Goal: Task Accomplishment & Management: Use online tool/utility

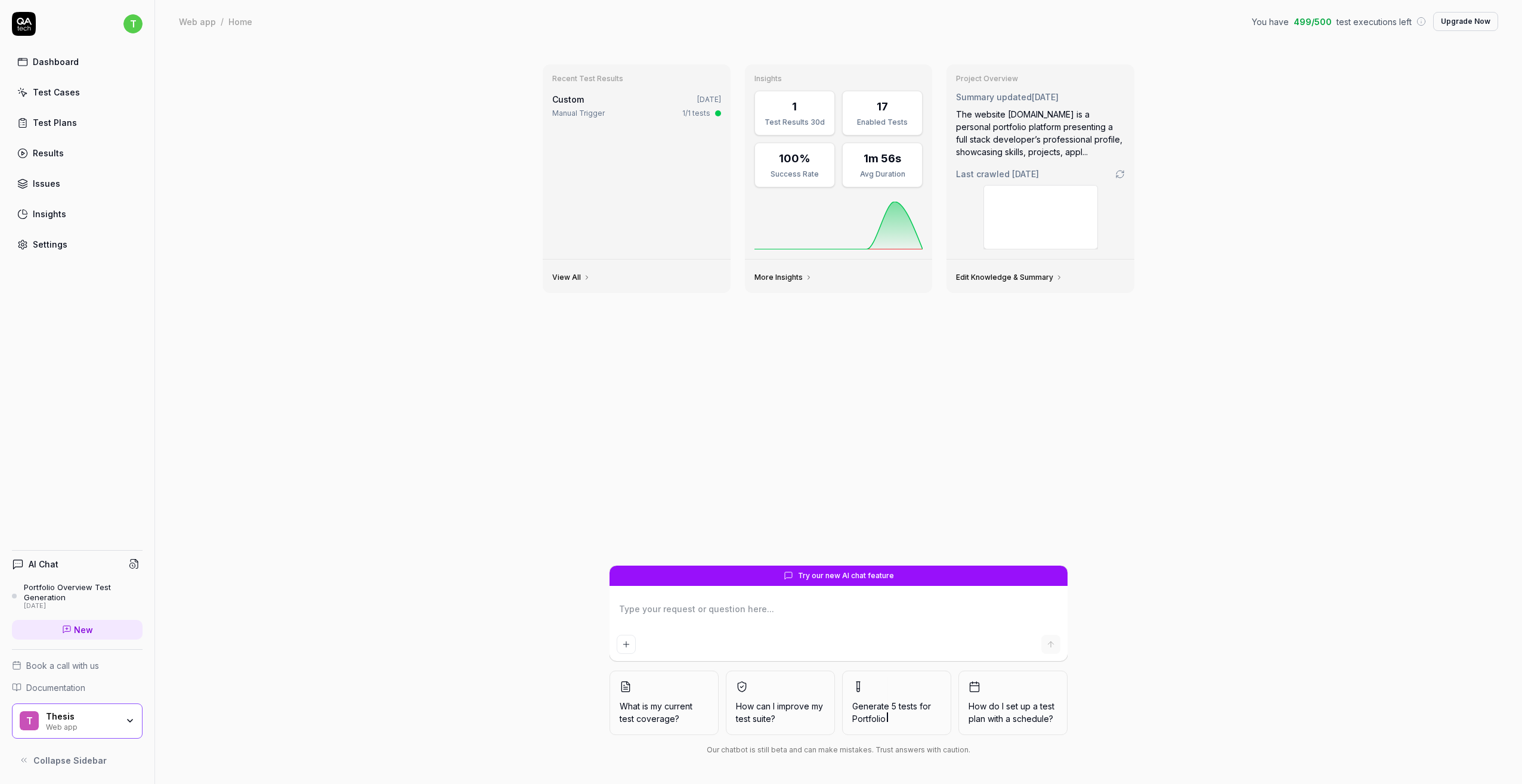
click at [69, 133] on link "Test Plans" at bounding box center [77, 122] width 131 height 24
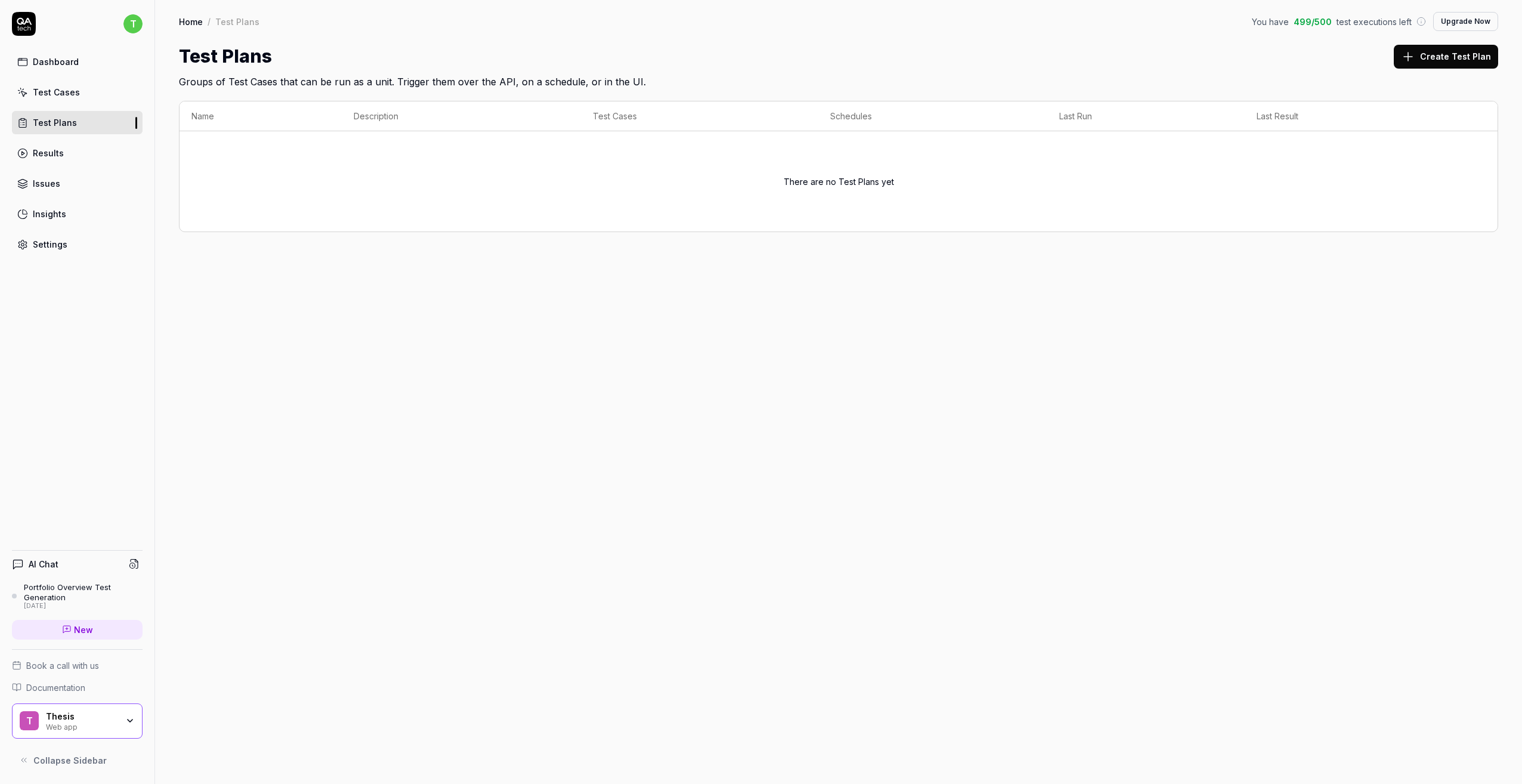
click at [58, 96] on div "Test Cases" at bounding box center [56, 92] width 47 height 13
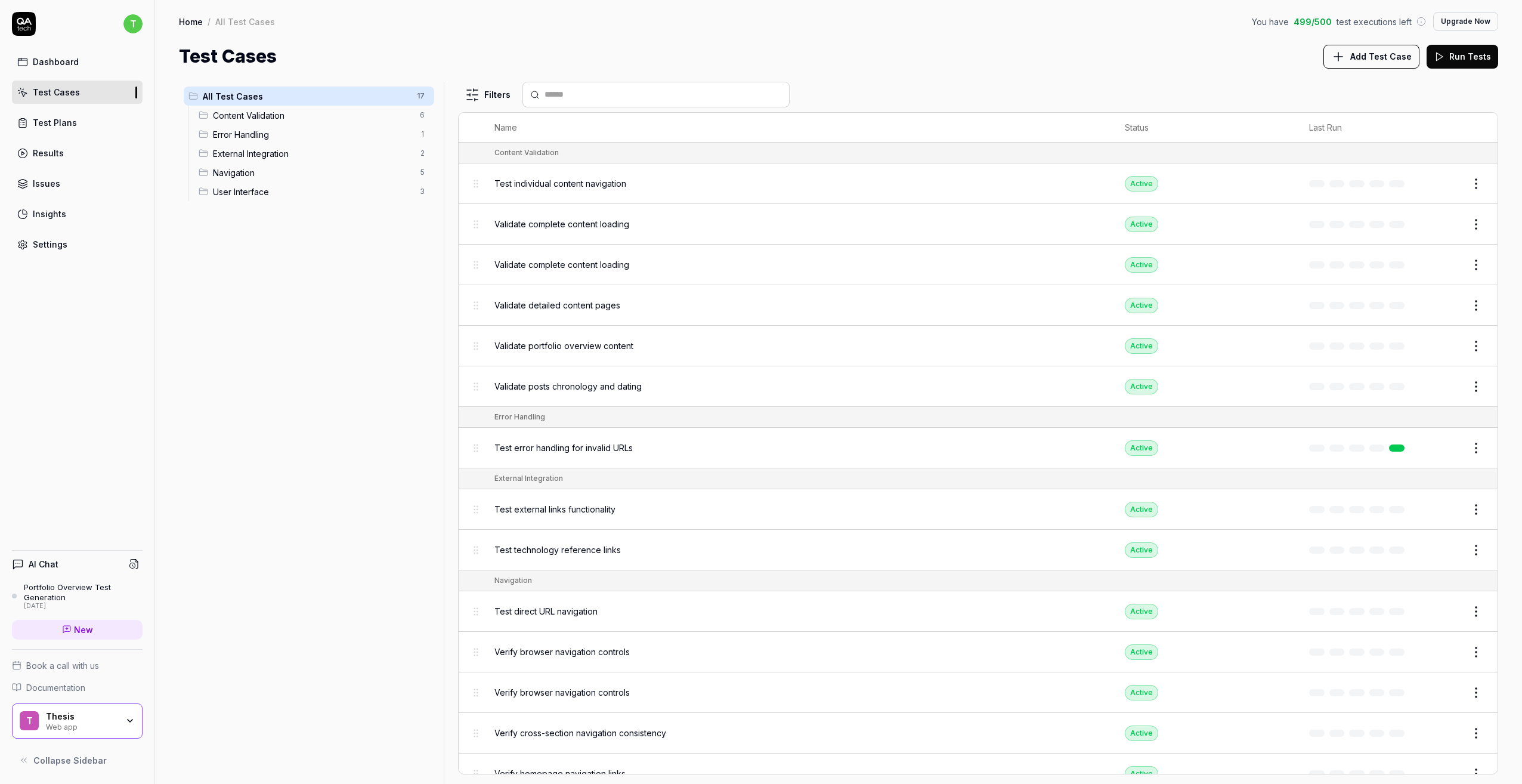
click at [315, 121] on div "Content Validation 6" at bounding box center [314, 114] width 240 height 19
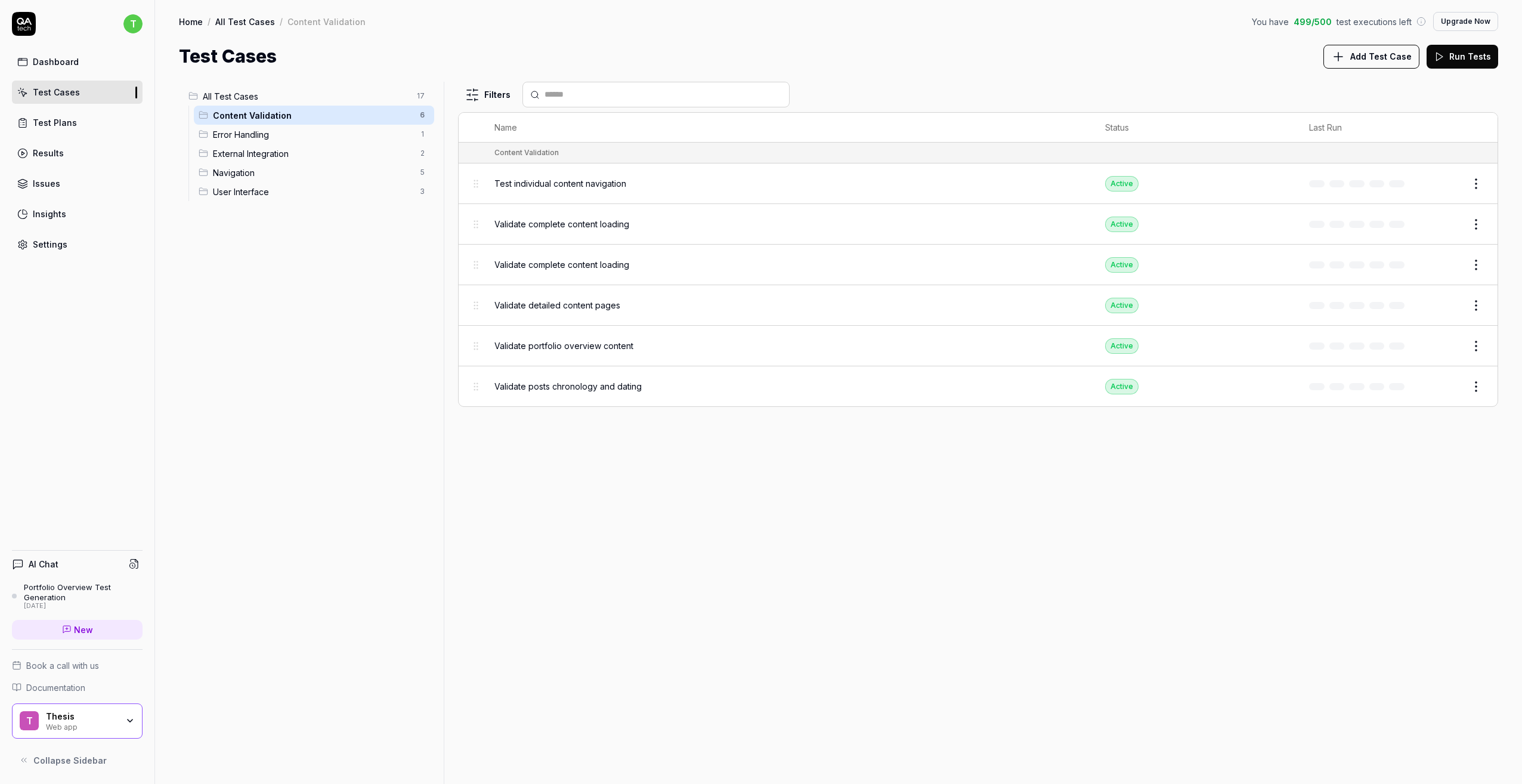
click at [316, 133] on span "Error Handling" at bounding box center [313, 134] width 199 height 13
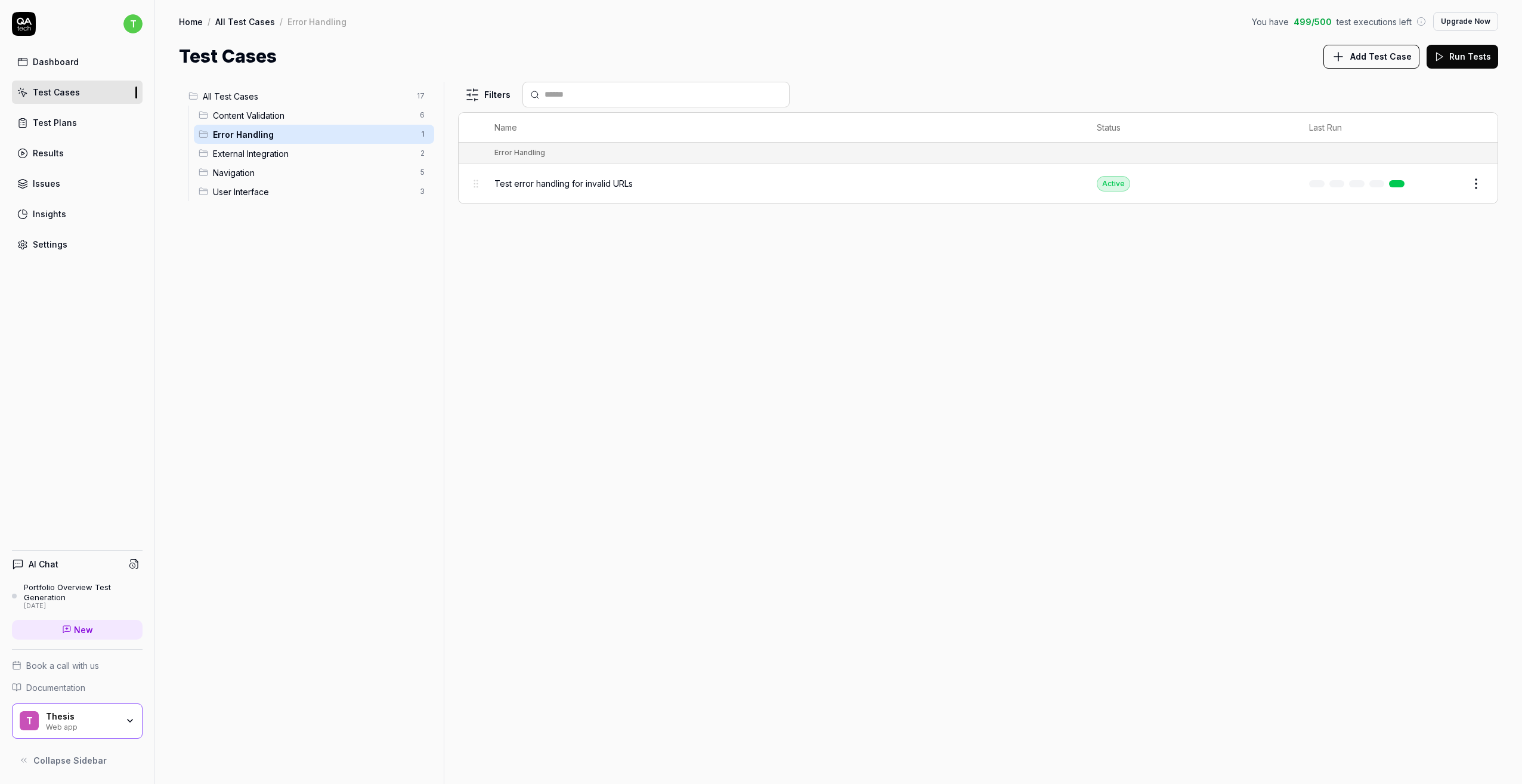
click at [586, 187] on span "Test error handling for invalid URLs" at bounding box center [563, 183] width 139 height 13
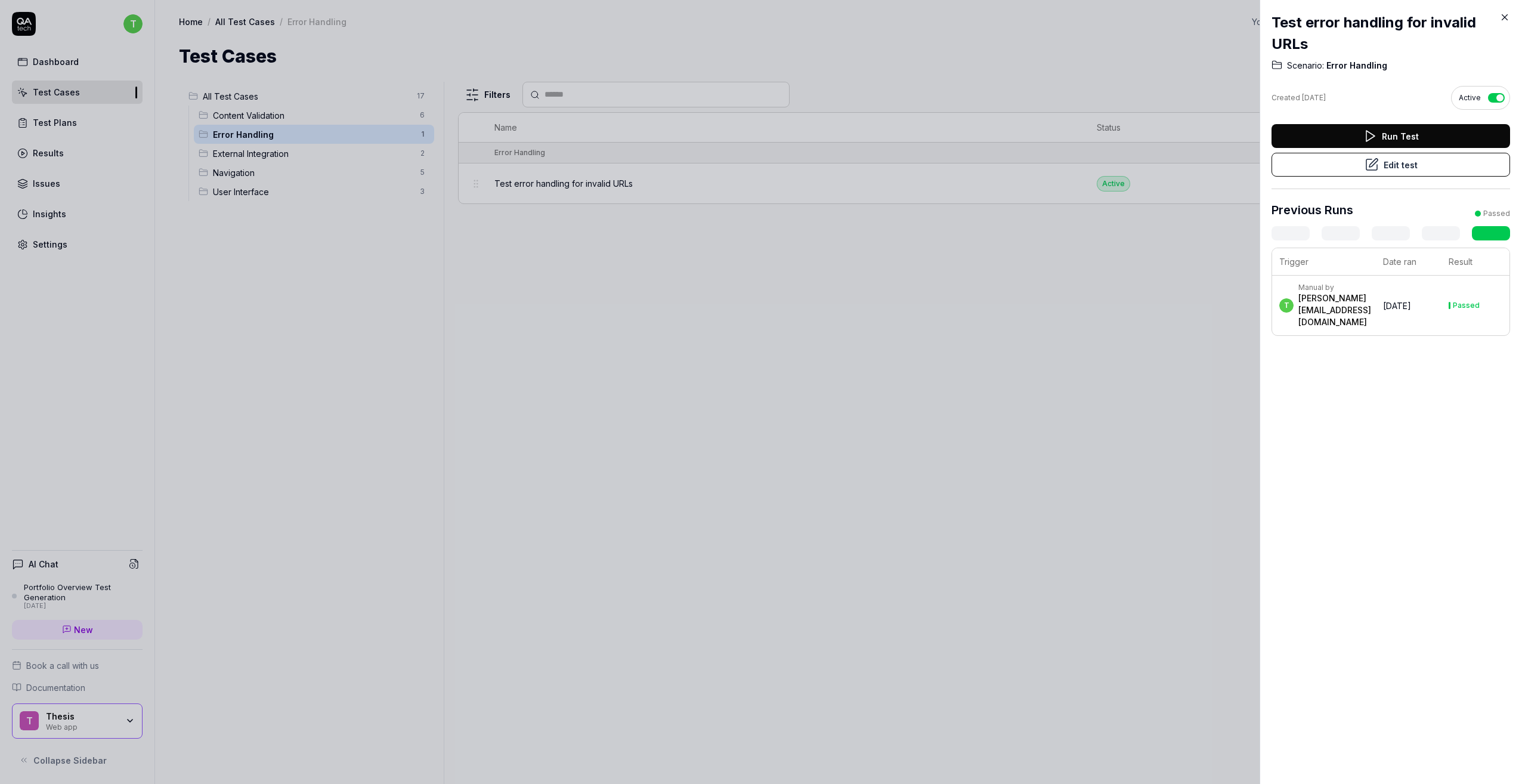
click at [1352, 161] on button "Edit test" at bounding box center [1391, 164] width 238 height 24
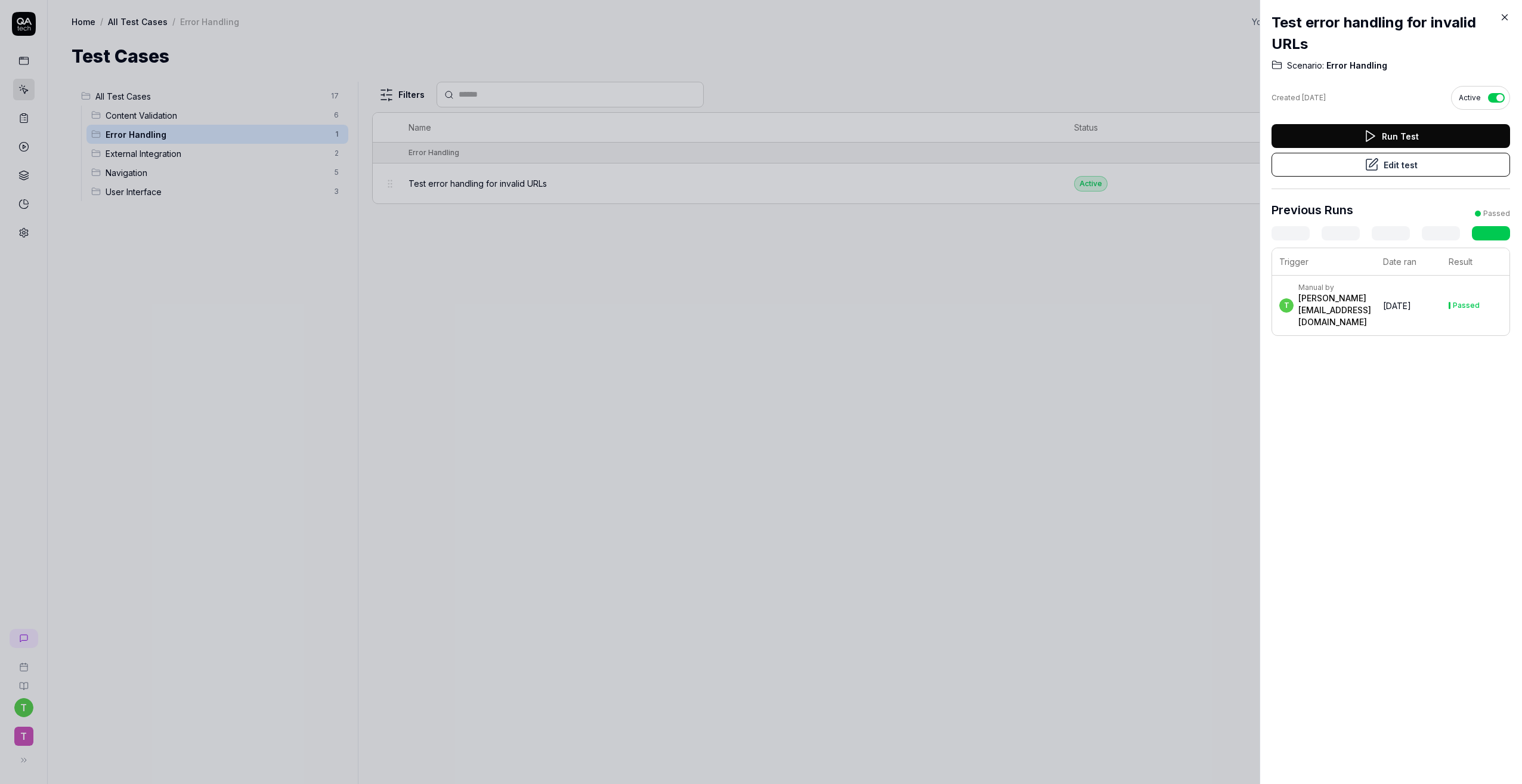
click at [1506, 18] on icon at bounding box center [1505, 17] width 5 height 5
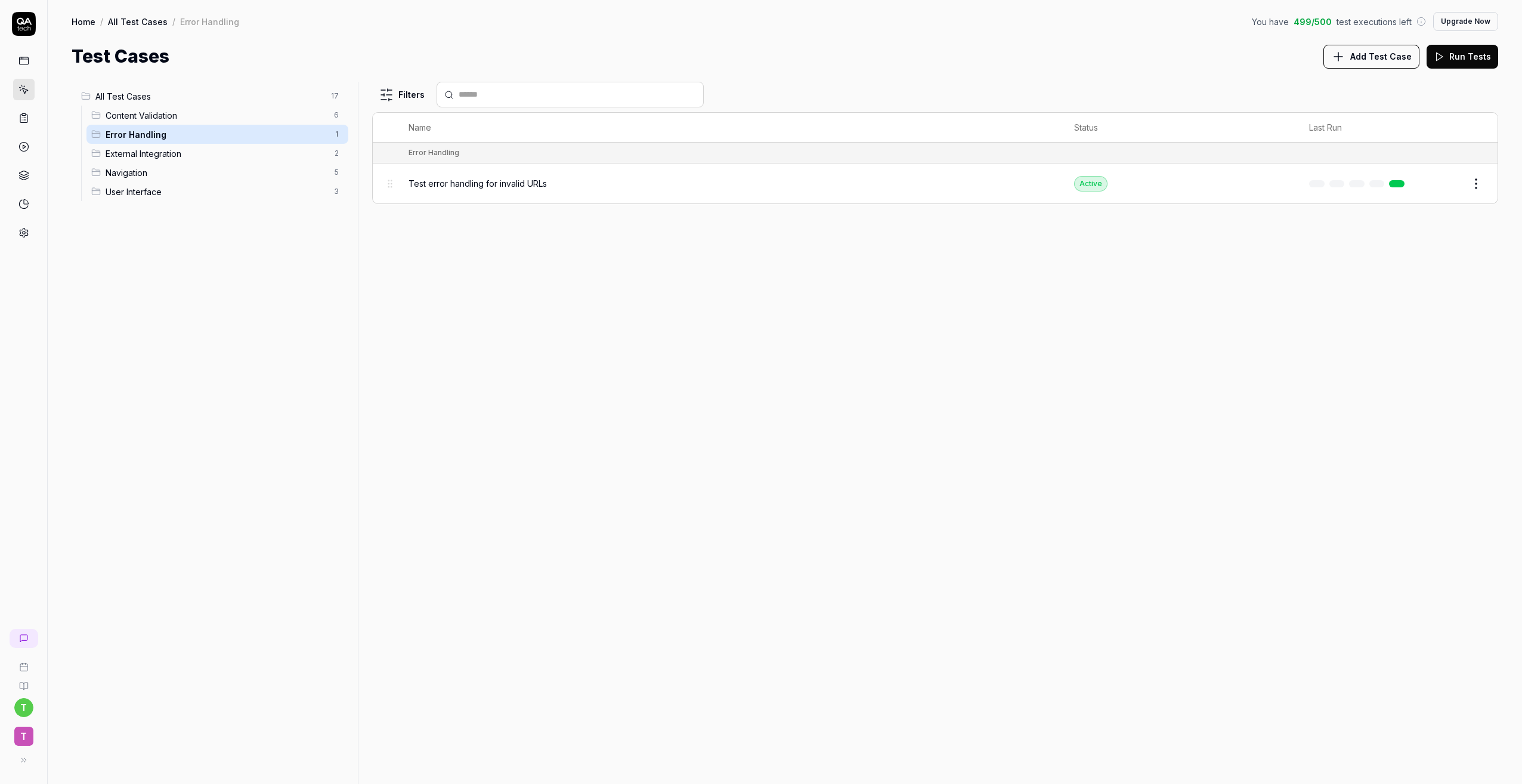
click at [175, 150] on span "External Integration" at bounding box center [216, 154] width 221 height 13
click at [547, 179] on div "Test external links functionality" at bounding box center [722, 183] width 628 height 13
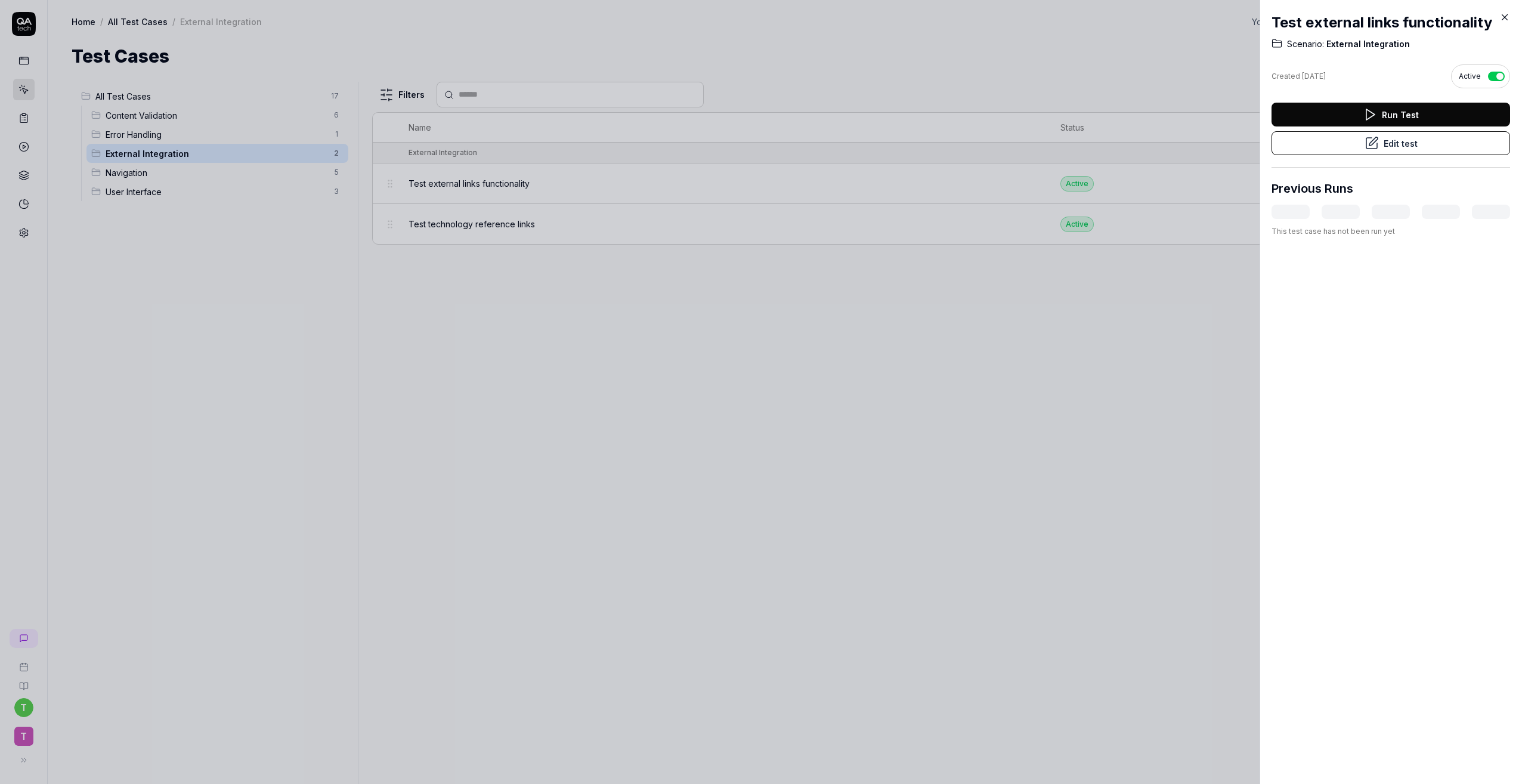
click at [1392, 154] on button "Edit test" at bounding box center [1391, 143] width 238 height 24
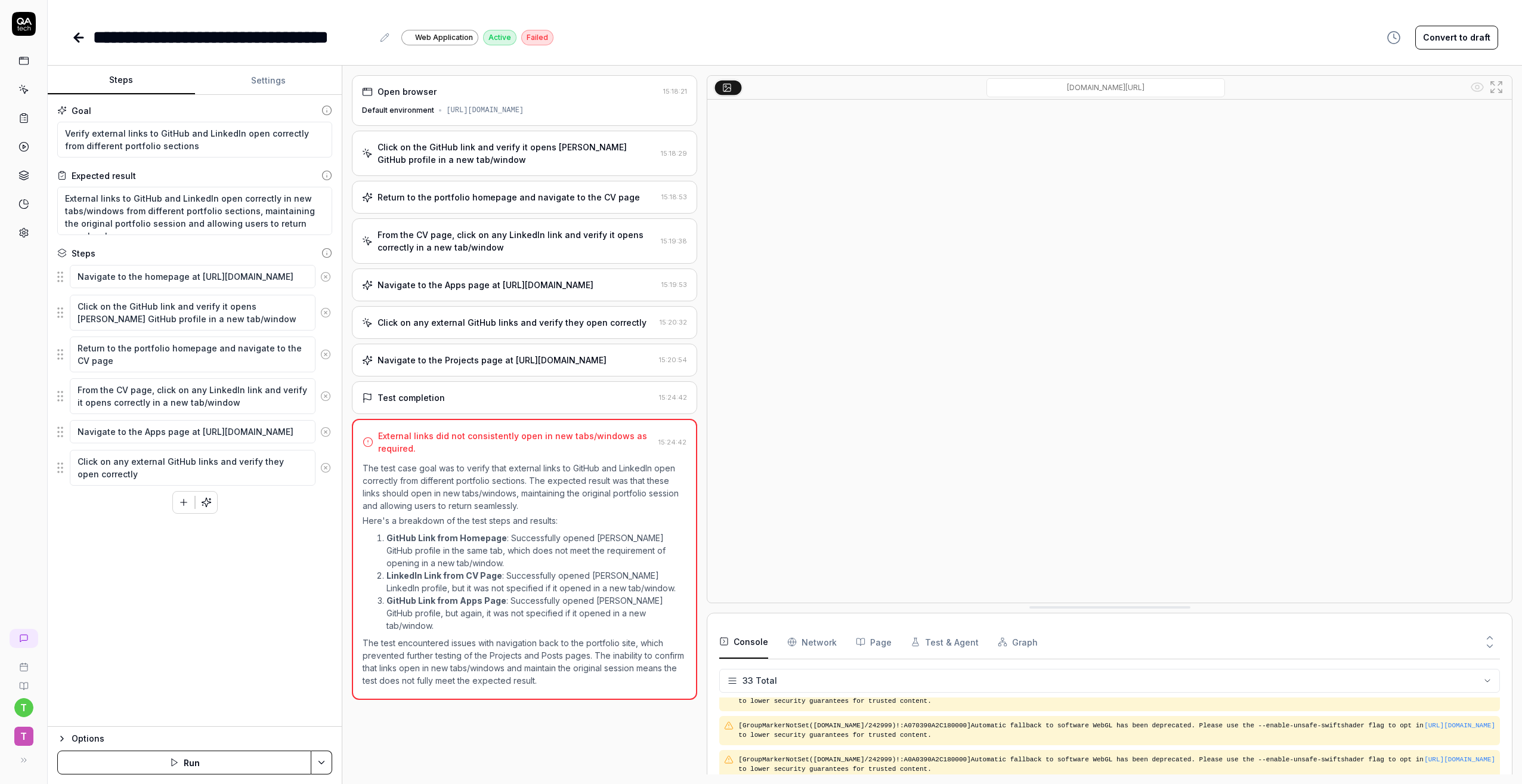
scroll to position [907, 0]
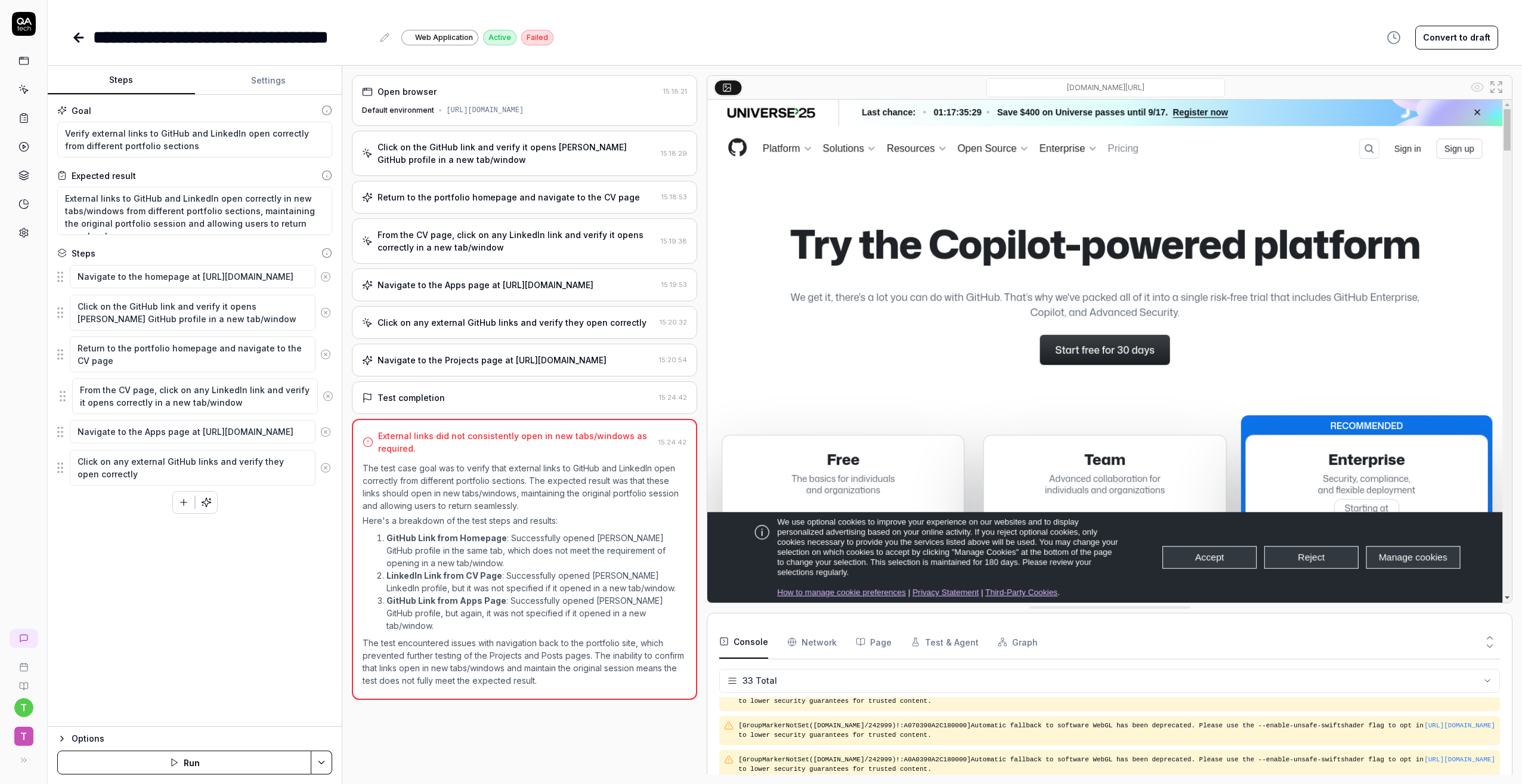
click at [63, 395] on fieldset "Navigate to the homepage at [URL][DOMAIN_NAME] Click on the GitHub link and ver…" at bounding box center [194, 374] width 275 height 222
click at [22, 117] on icon at bounding box center [24, 118] width 11 height 11
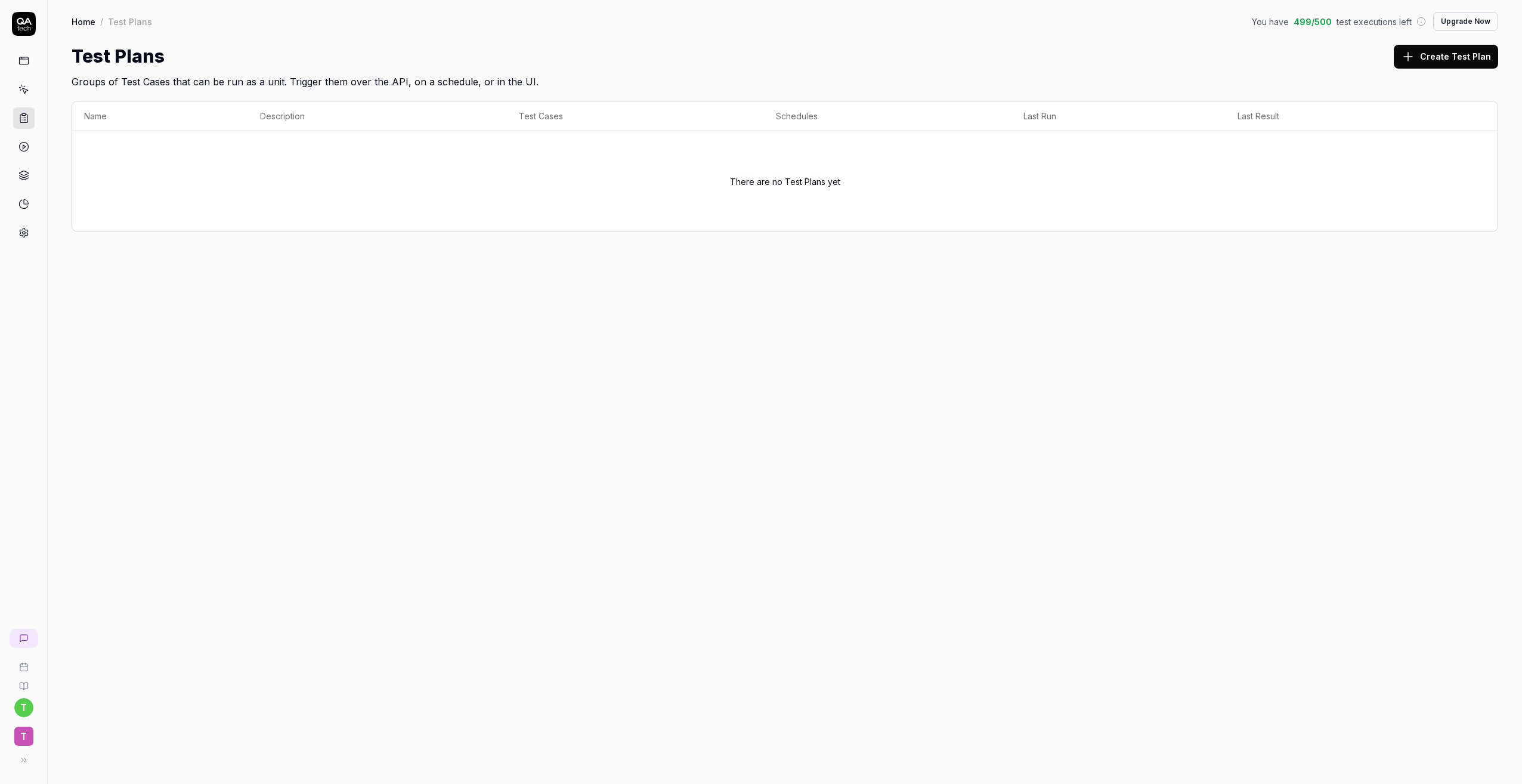
click at [24, 89] on icon at bounding box center [24, 90] width 11 height 11
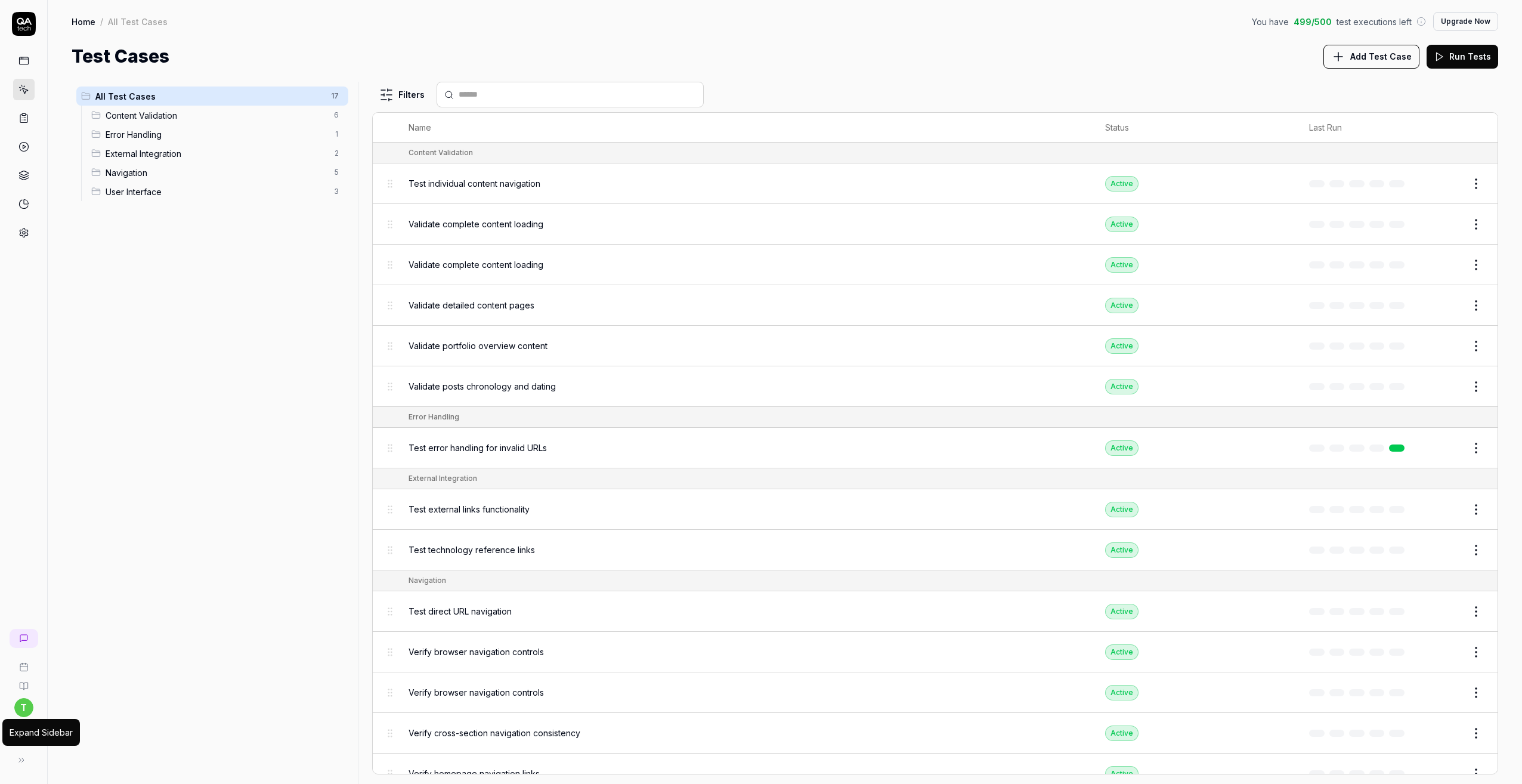
click at [24, 760] on icon at bounding box center [21, 760] width 10 height 10
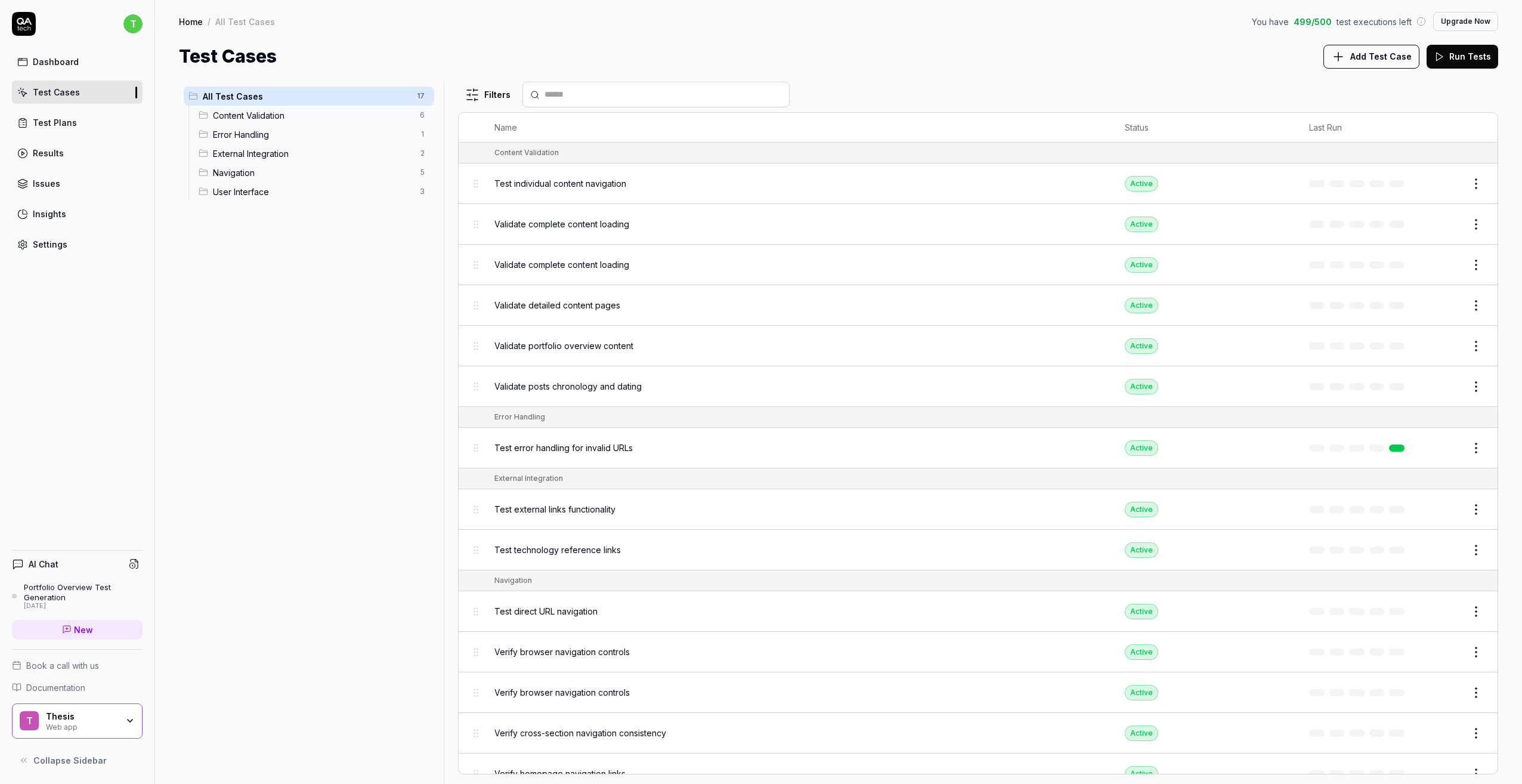
click at [24, 760] on icon at bounding box center [25, 760] width 2 height 5
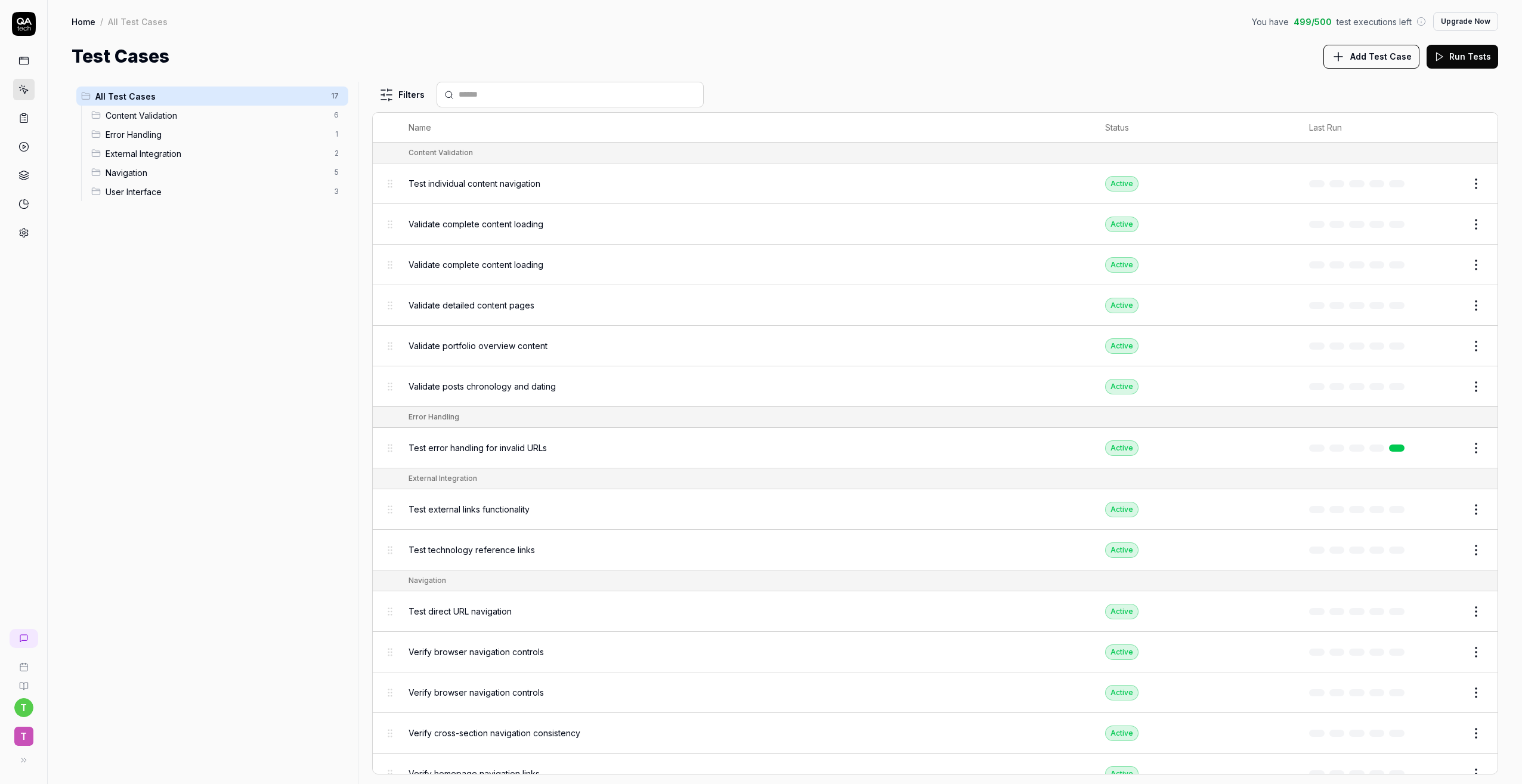
click at [154, 131] on span "Error Handling" at bounding box center [216, 134] width 221 height 13
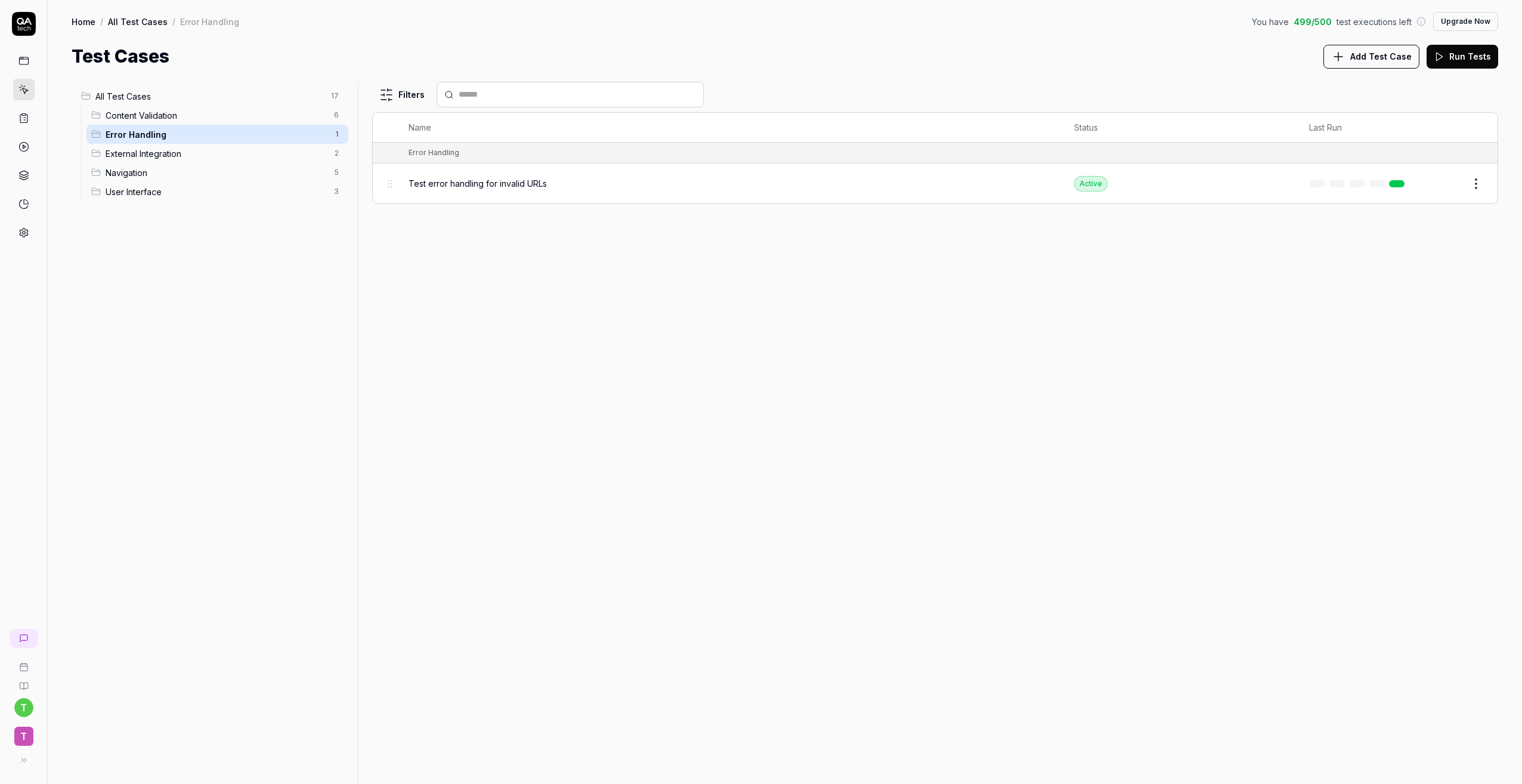
click at [190, 156] on span "External Integration" at bounding box center [216, 154] width 221 height 13
click at [641, 184] on div "Test external links functionality" at bounding box center [722, 183] width 628 height 13
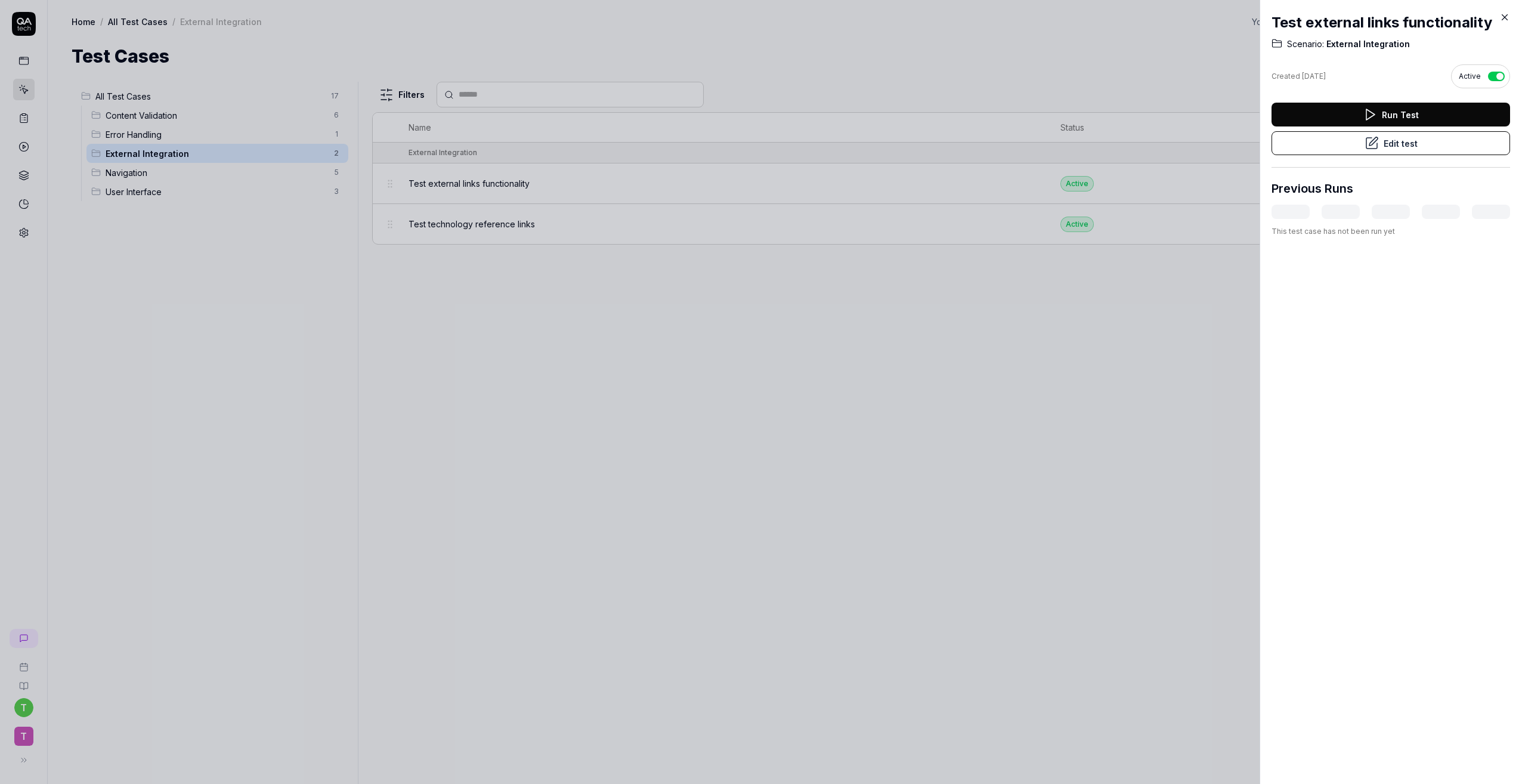
click at [1410, 137] on button "Edit test" at bounding box center [1391, 143] width 238 height 24
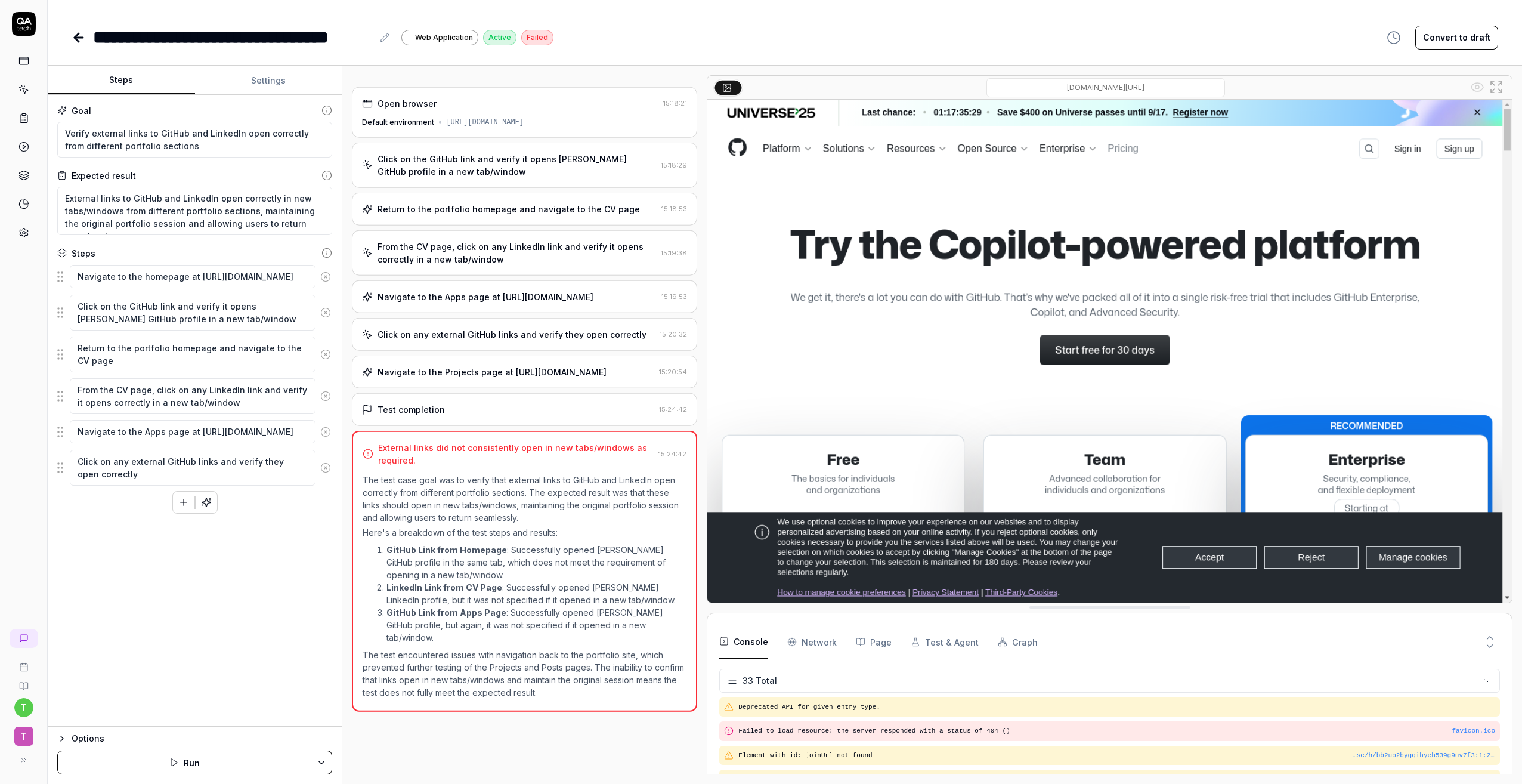
scroll to position [907, 0]
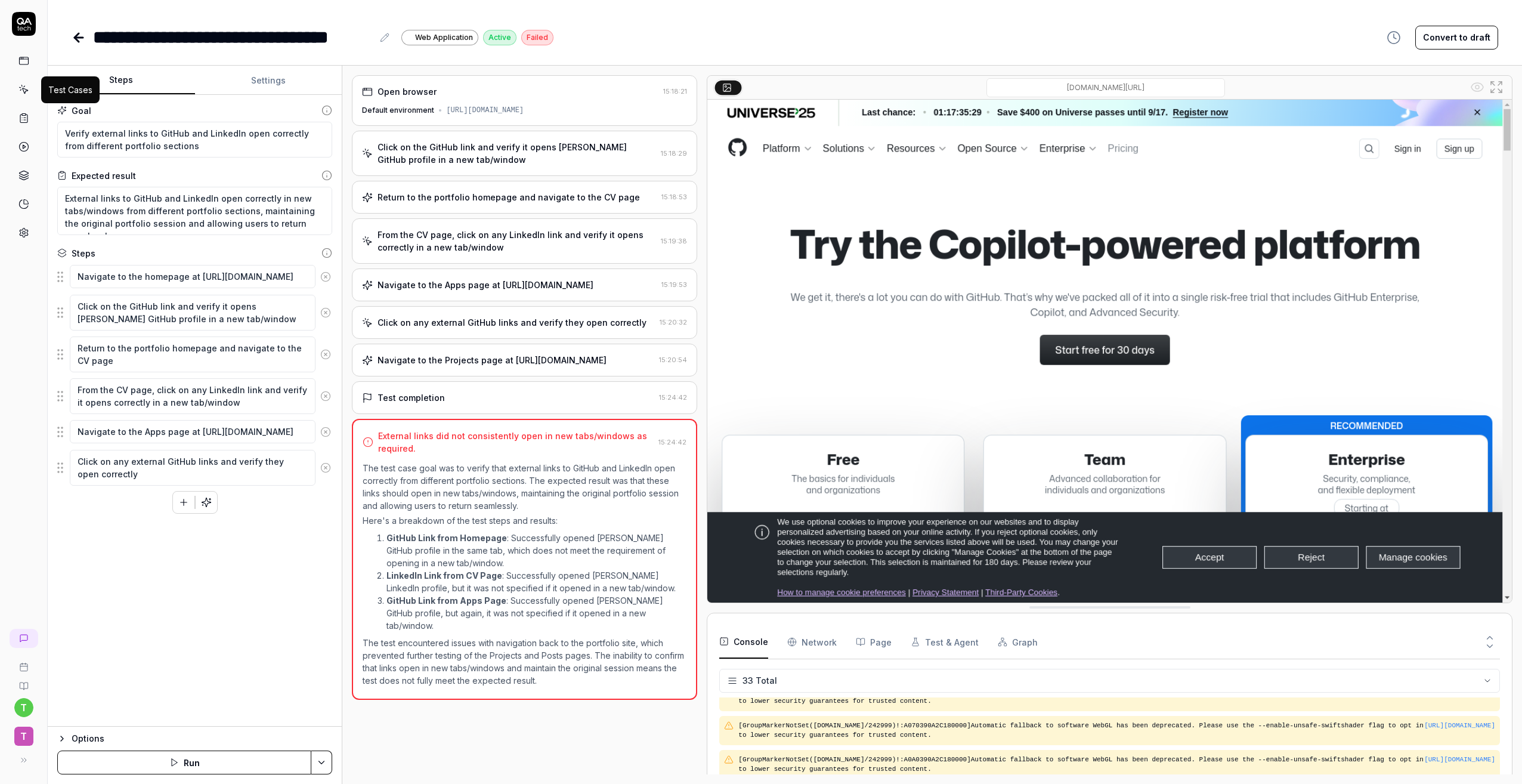
click at [29, 84] on icon at bounding box center [24, 90] width 11 height 11
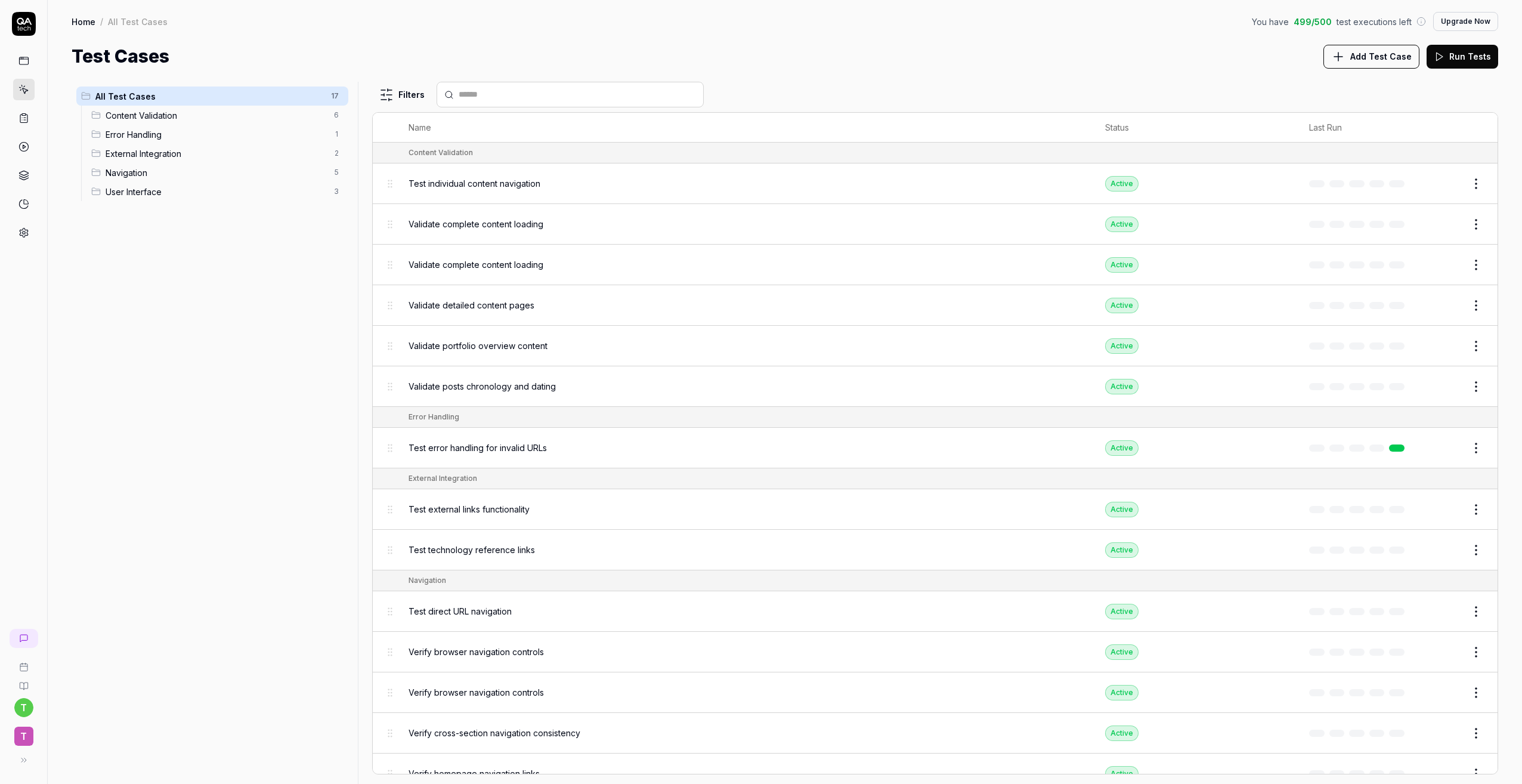
click at [150, 192] on span "User Interface" at bounding box center [216, 192] width 221 height 13
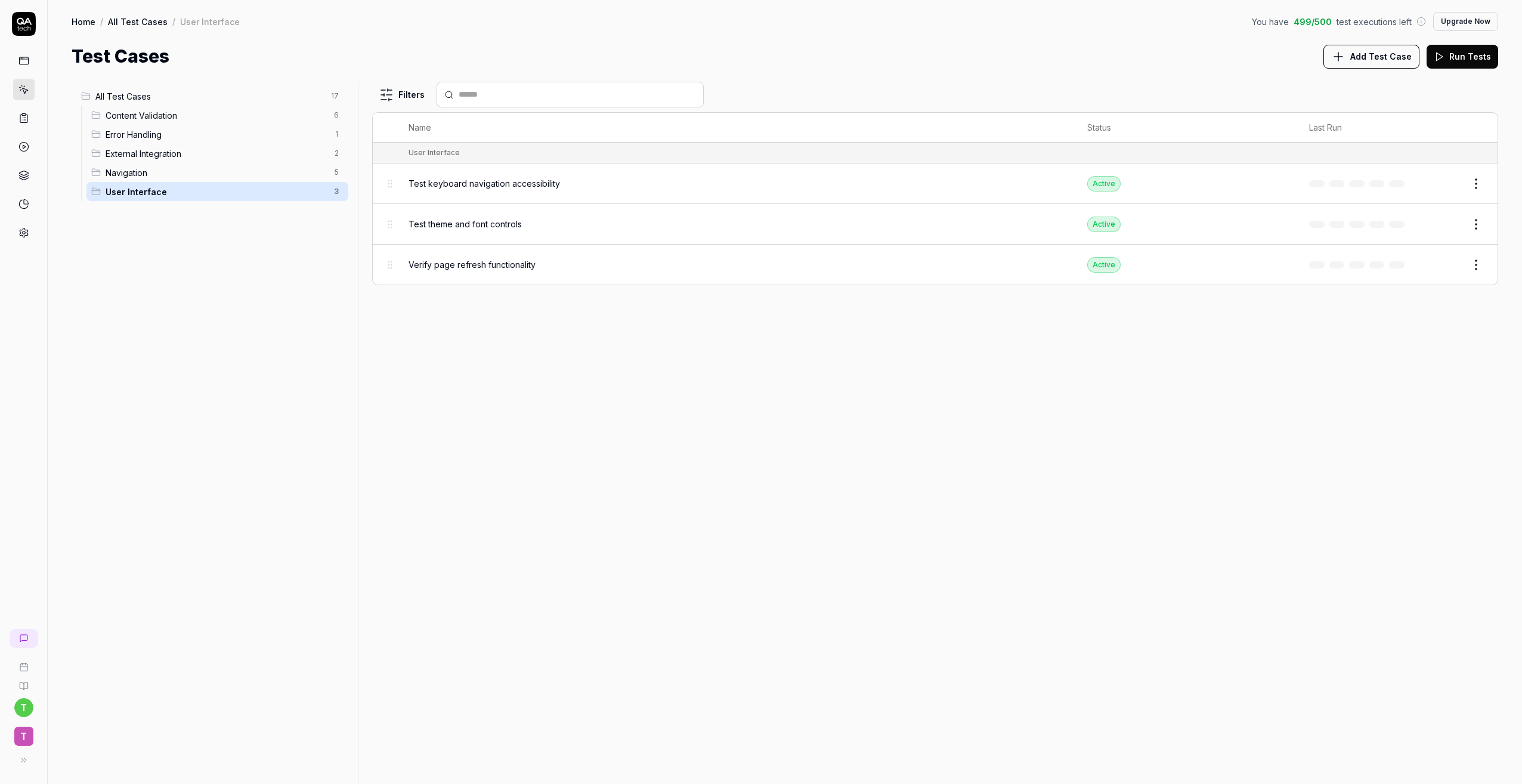
click at [539, 180] on span "Test keyboard navigation accessibility" at bounding box center [484, 183] width 151 height 13
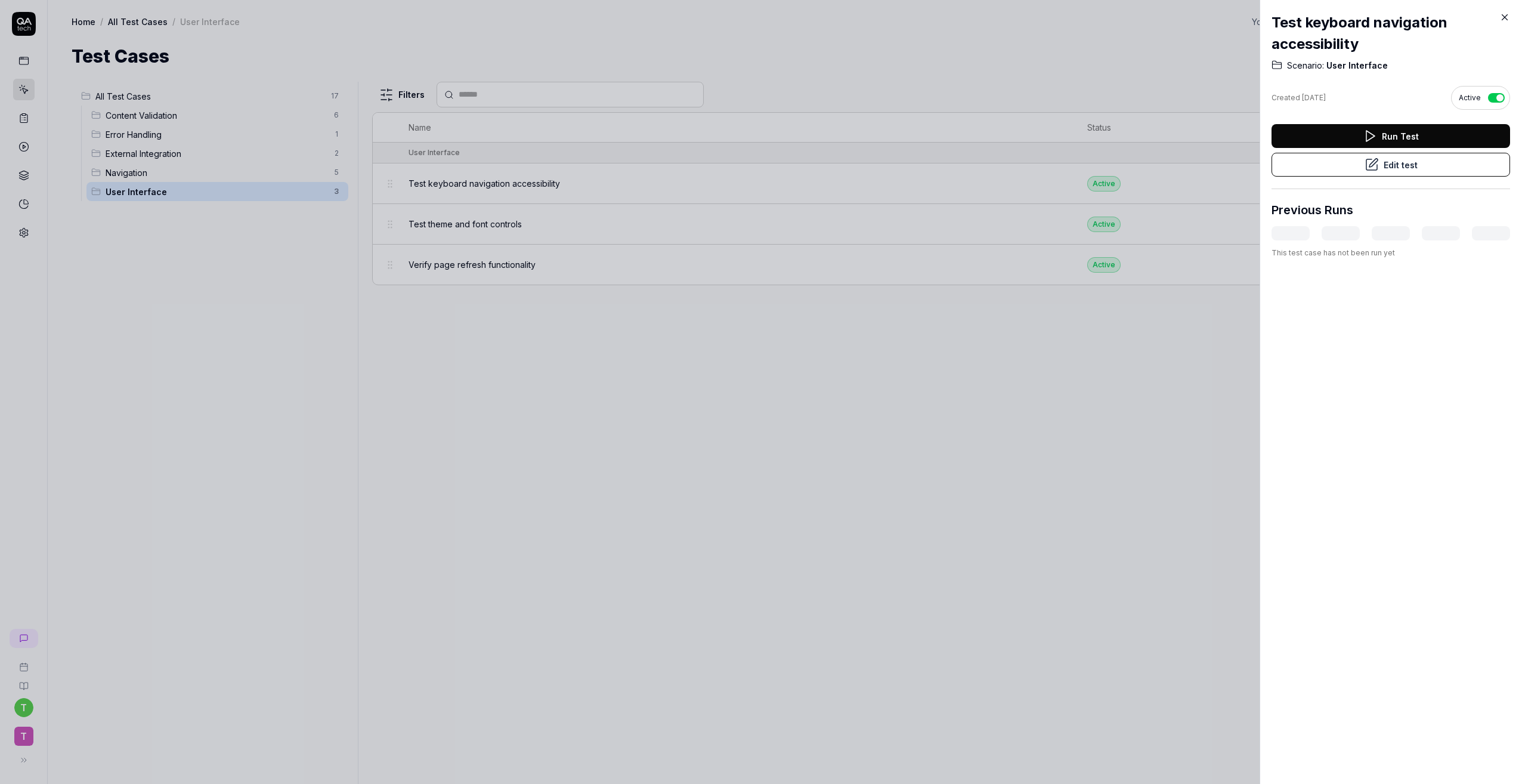
click at [1349, 177] on div "Run Test Edit test" at bounding box center [1391, 157] width 238 height 65
drag, startPoint x: 1349, startPoint y: 177, endPoint x: 1338, endPoint y: 163, distance: 17.8
click at [1338, 163] on button "Edit test" at bounding box center [1391, 164] width 238 height 24
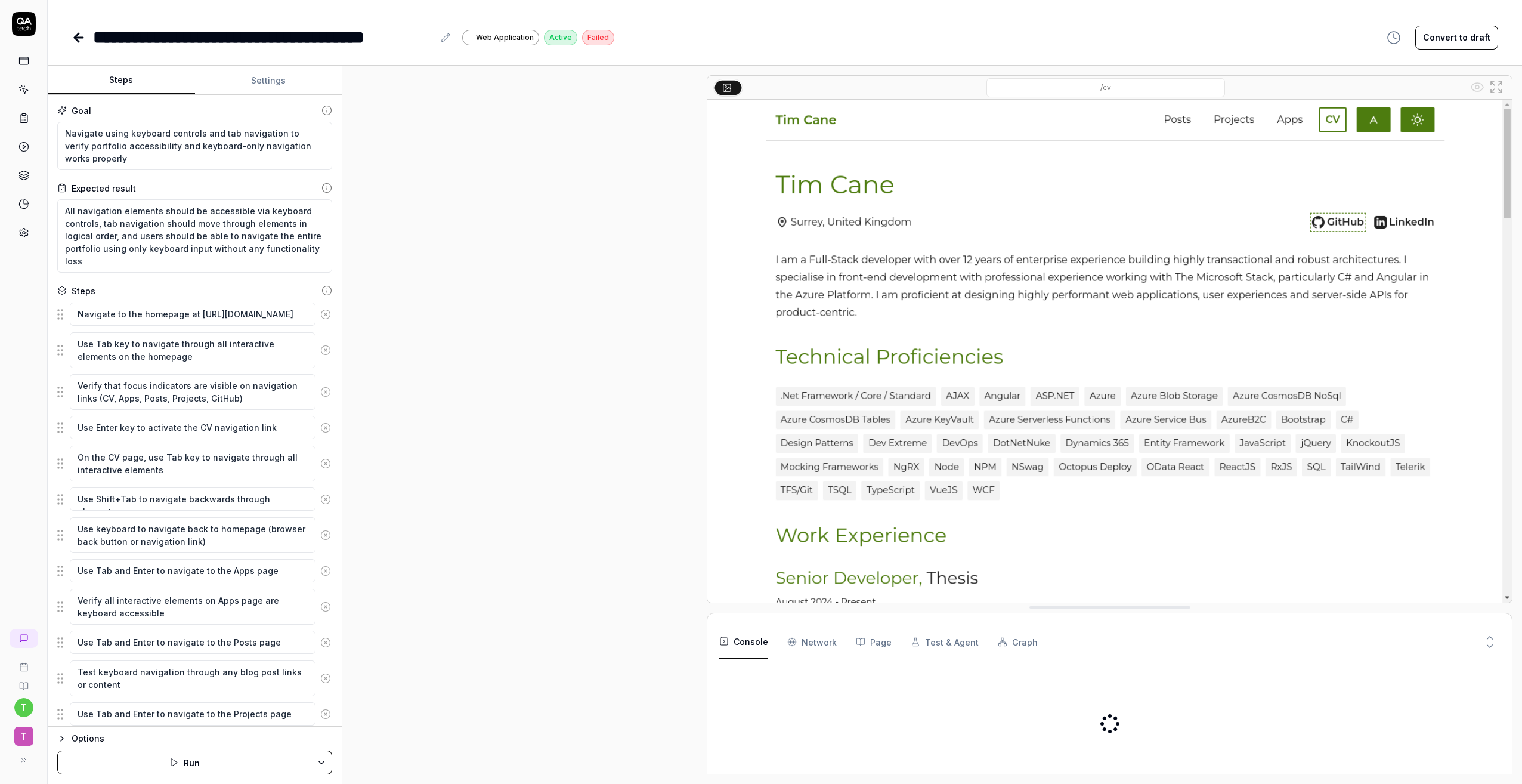
type textarea "*"
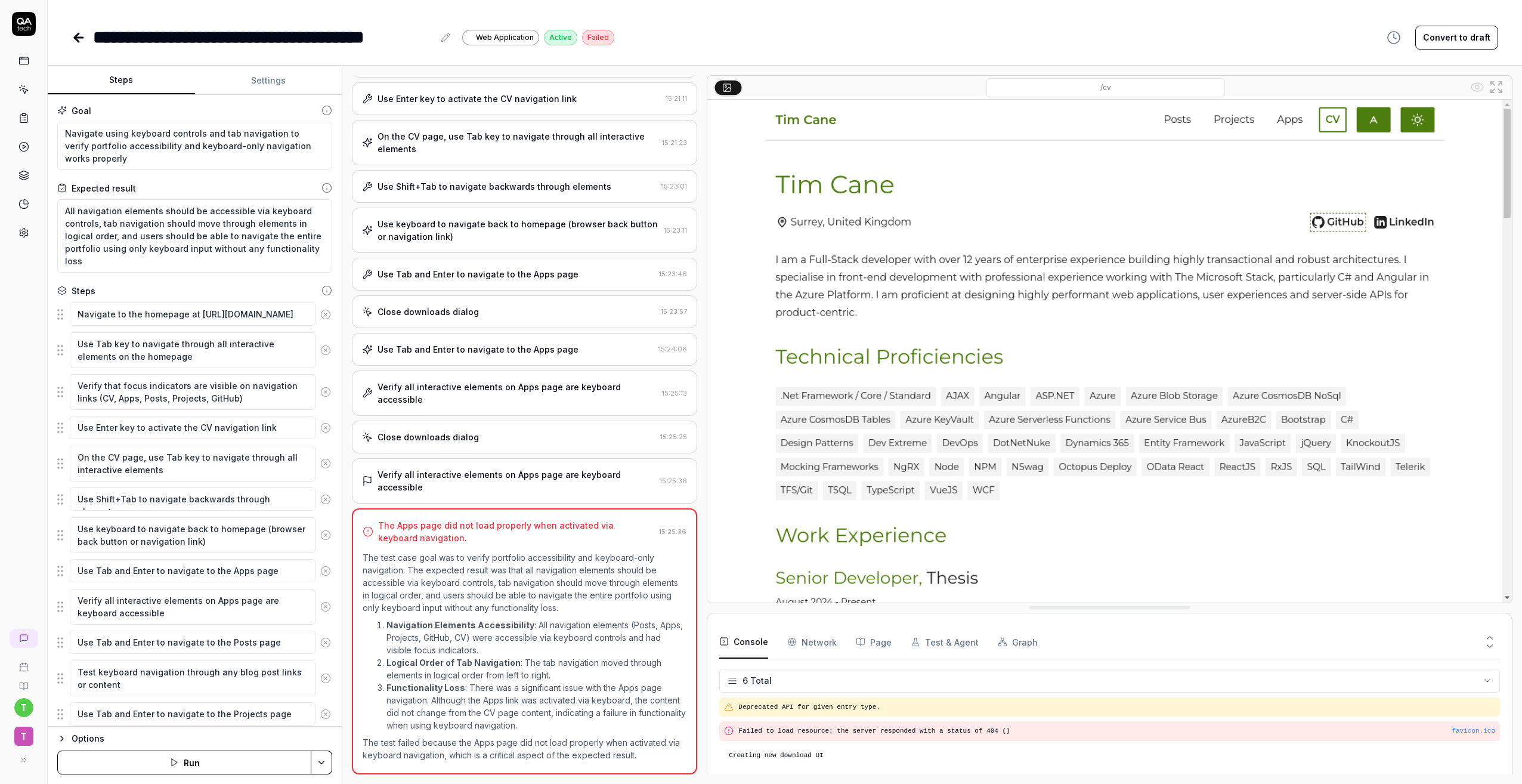
scroll to position [58, 0]
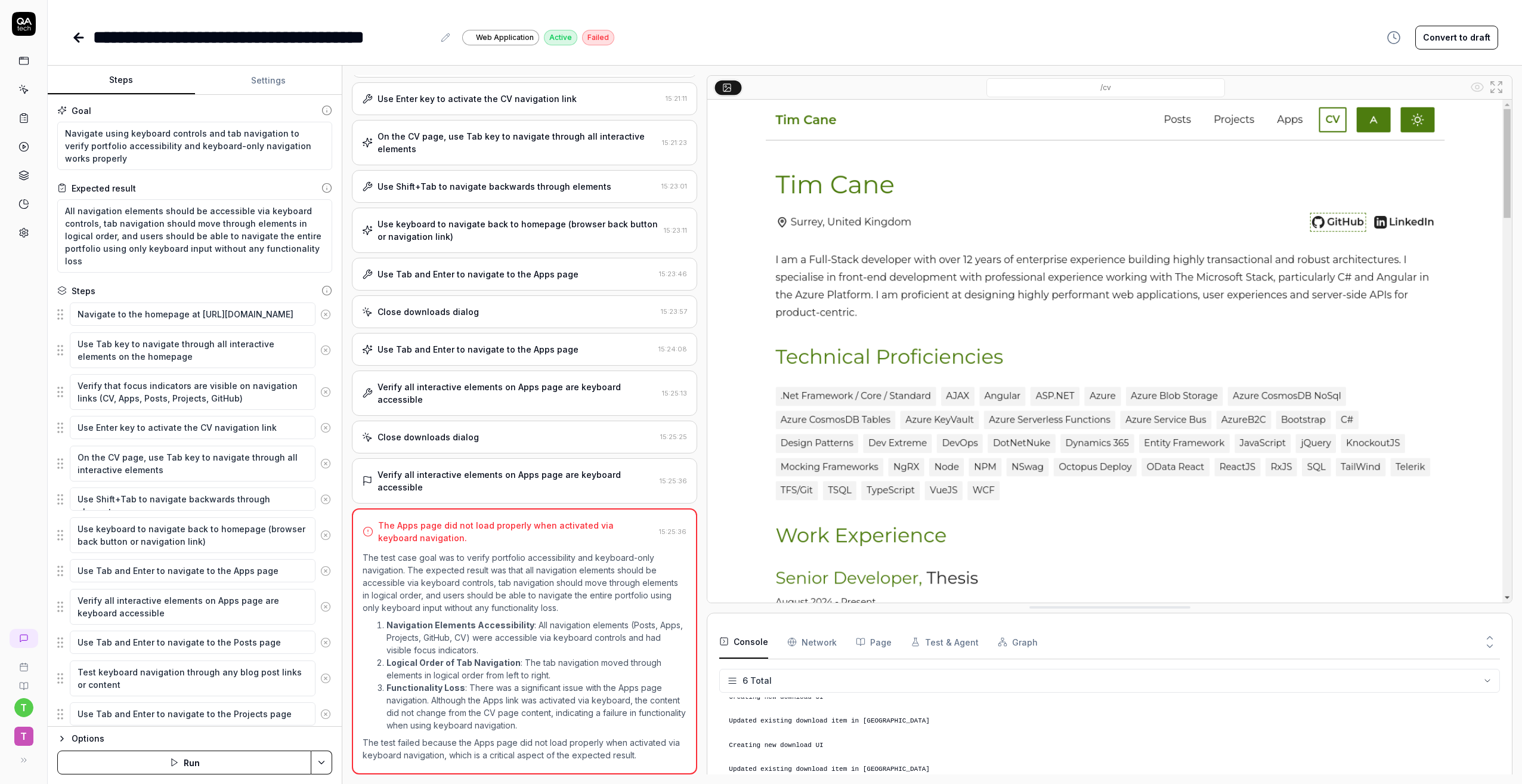
click at [1464, 181] on img at bounding box center [1110, 351] width 805 height 503
click at [1317, 396] on img at bounding box center [1110, 351] width 805 height 503
